Goal: Check status: Check status

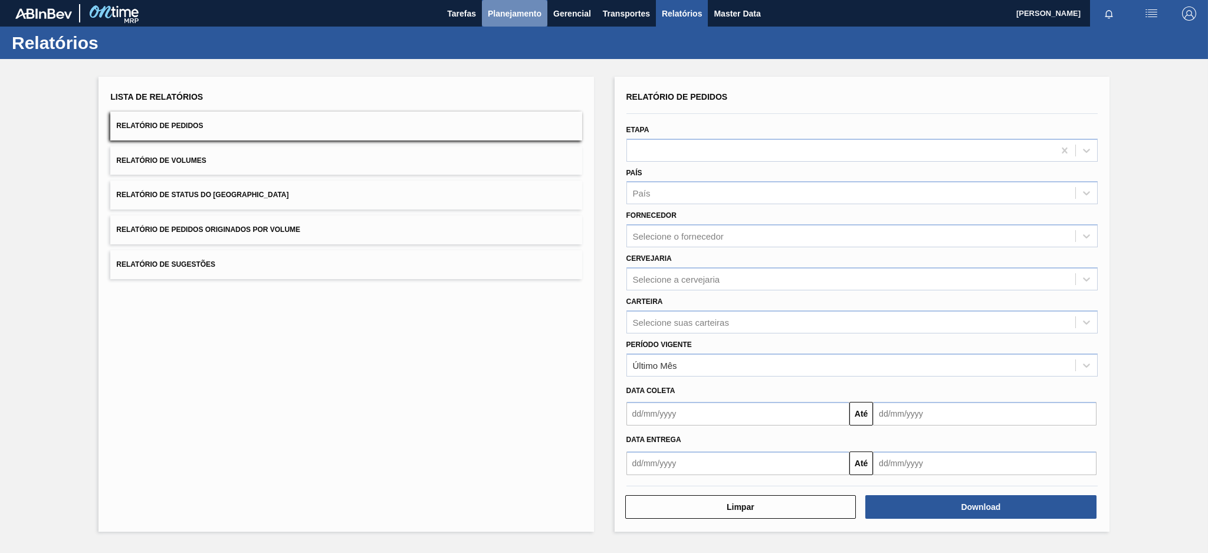
click at [502, 14] on span "Planejamento" at bounding box center [515, 13] width 54 height 14
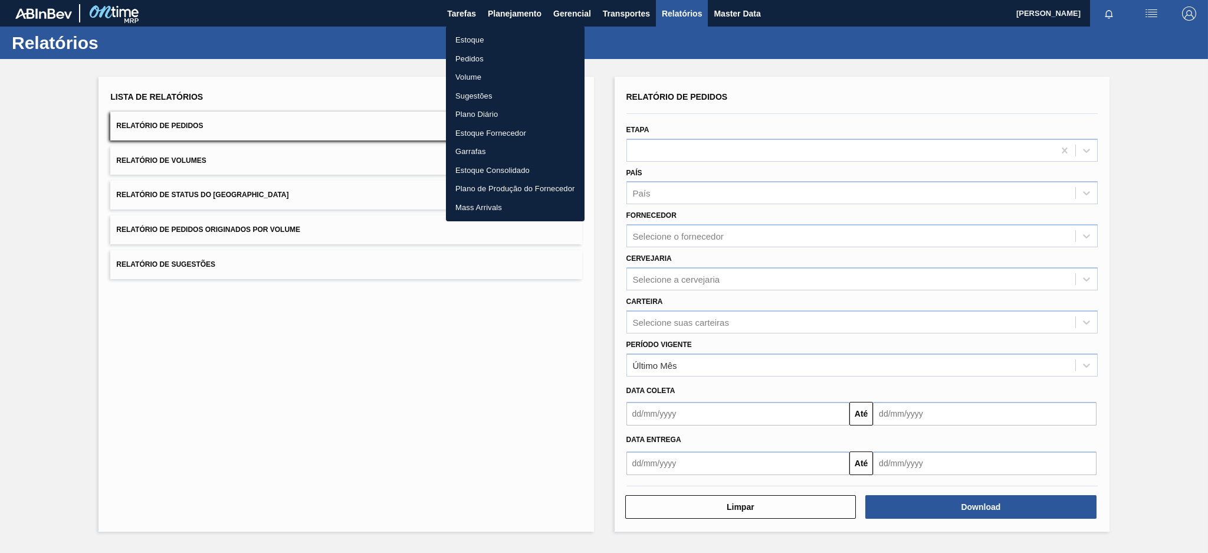
click at [483, 50] on li "Pedidos" at bounding box center [515, 59] width 139 height 19
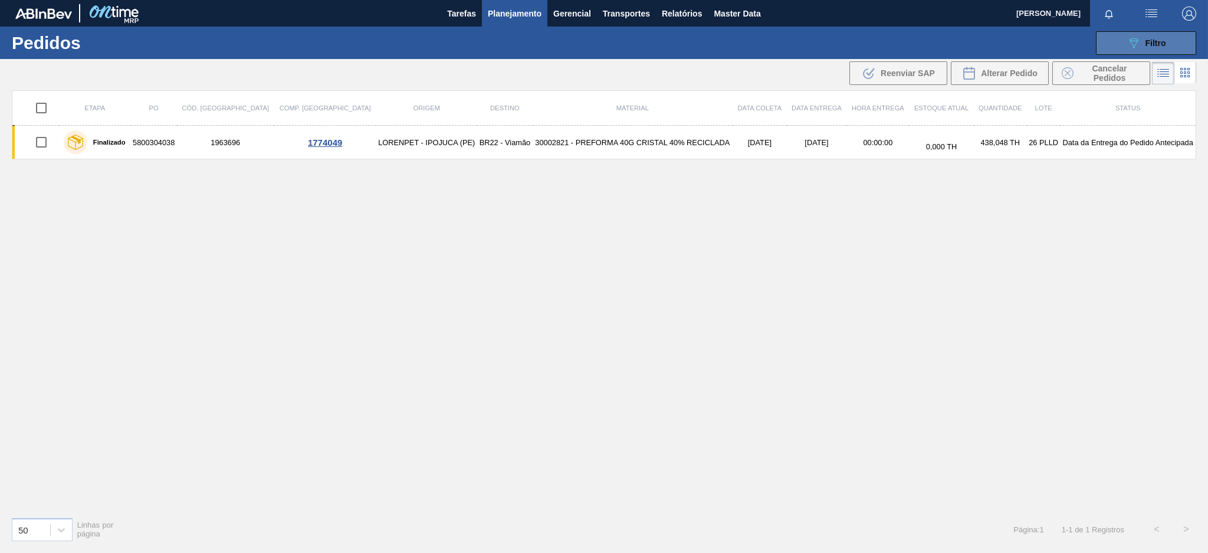
click at [1158, 34] on button "089F7B8B-B2A5-4AFE-B5C0-19BA573D28AC Filtro" at bounding box center [1146, 43] width 100 height 24
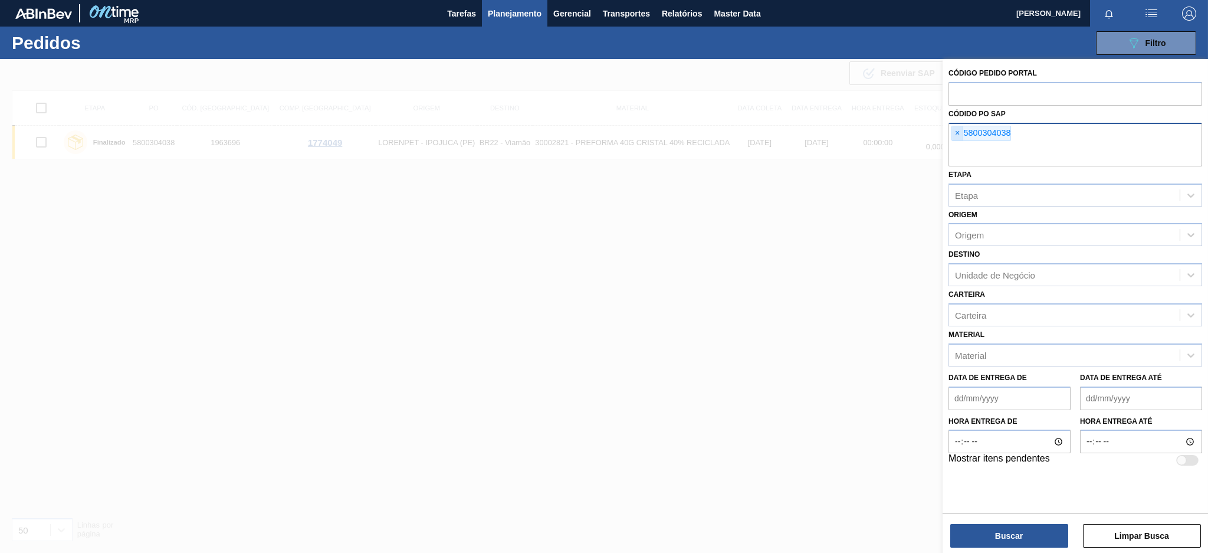
click at [956, 130] on span "×" at bounding box center [957, 133] width 11 height 14
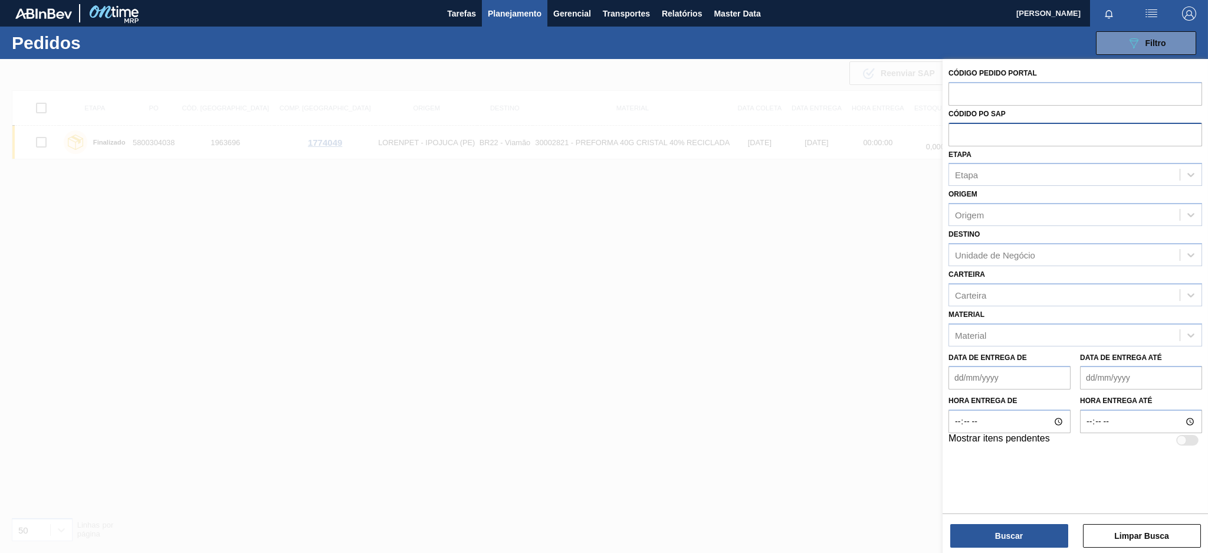
paste input "5800347393"
type input "5800347393"
click at [1011, 534] on button "Buscar" at bounding box center [1009, 536] width 118 height 24
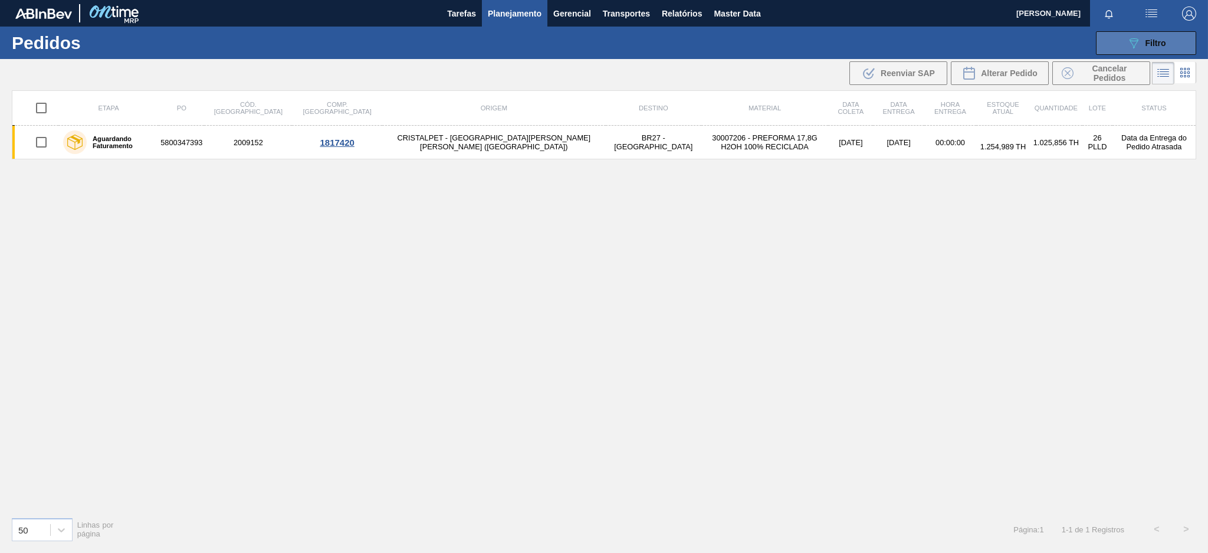
click at [1135, 45] on icon "089F7B8B-B2A5-4AFE-B5C0-19BA573D28AC" at bounding box center [1133, 43] width 14 height 14
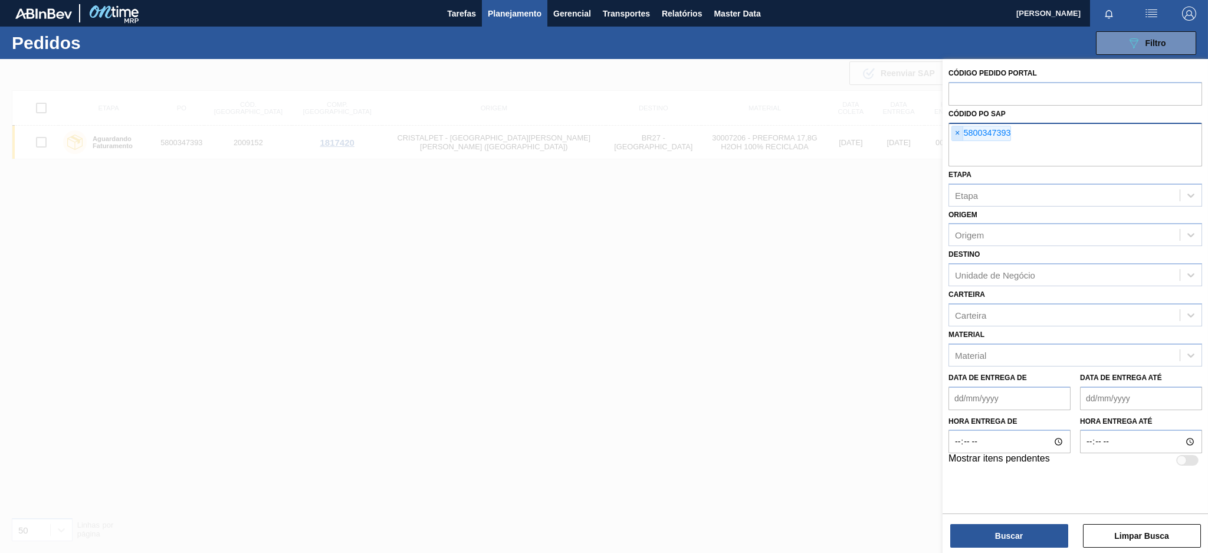
click at [957, 136] on span "×" at bounding box center [957, 133] width 11 height 14
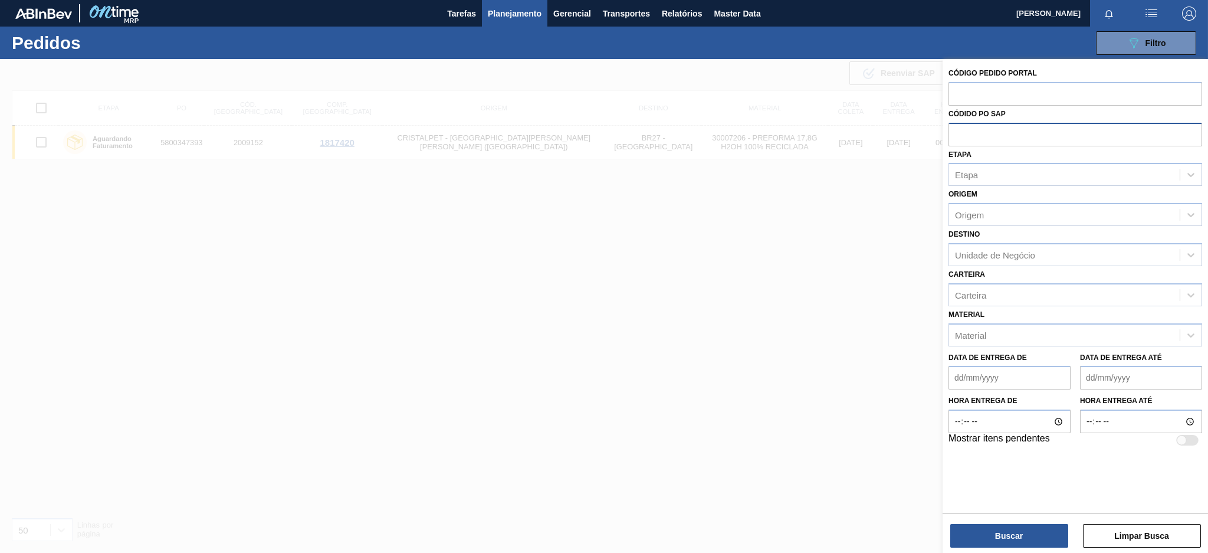
paste input "5800352229"
type input "5800352229"
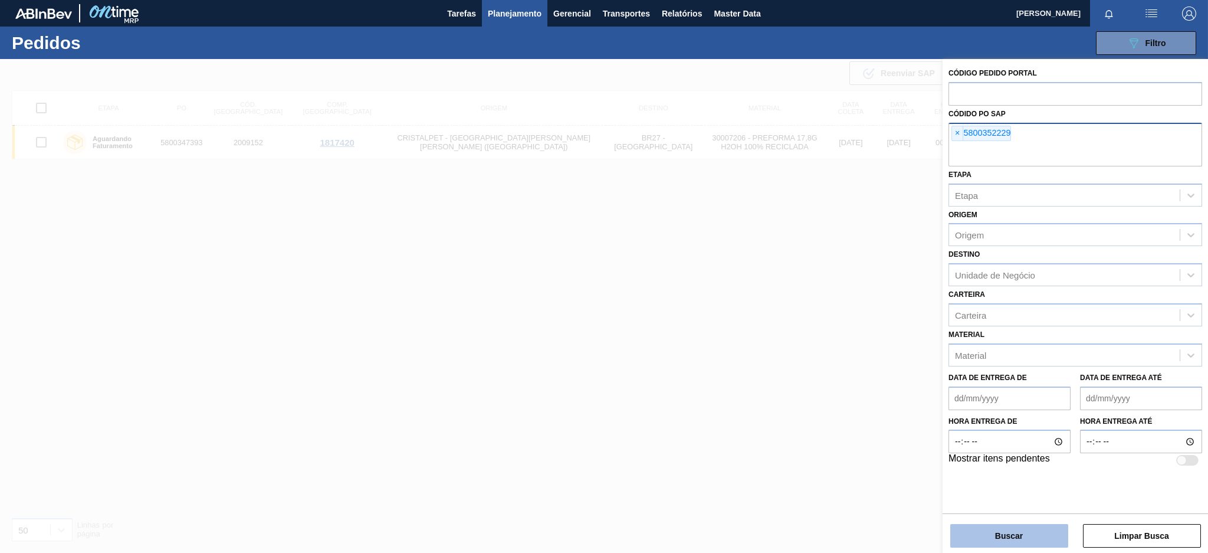
click at [966, 538] on button "Buscar" at bounding box center [1009, 536] width 118 height 24
